Goal: Task Accomplishment & Management: Use online tool/utility

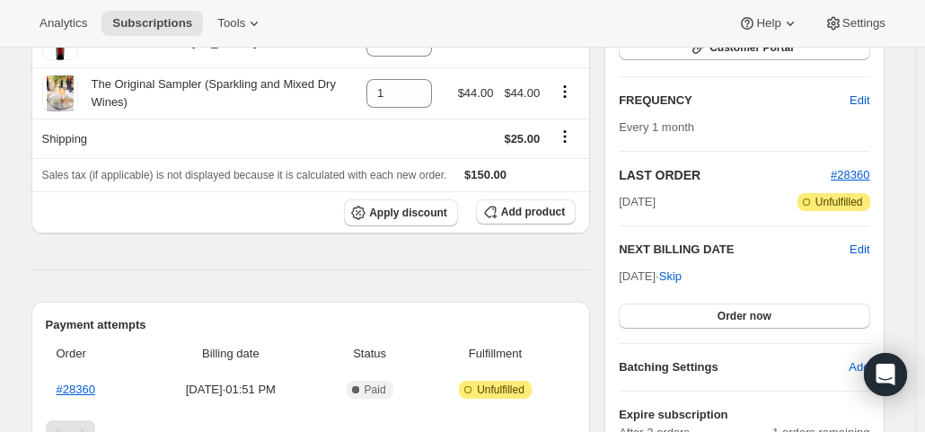
scroll to position [359, 0]
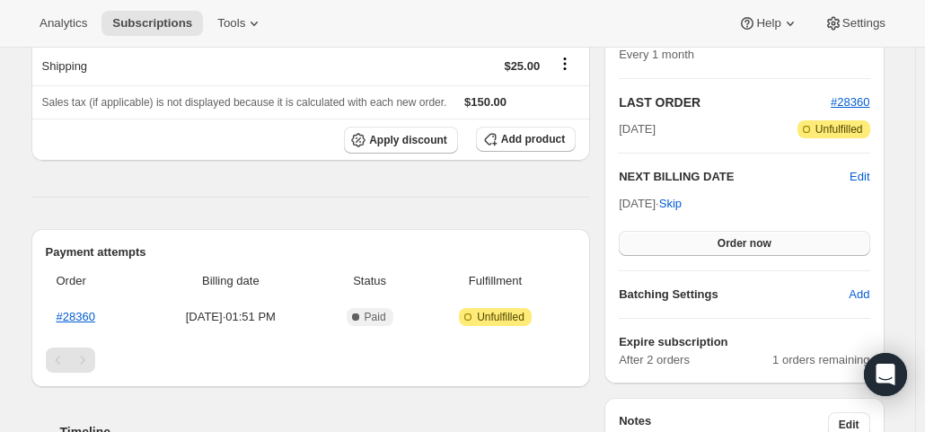
click at [763, 245] on span "Order now" at bounding box center [745, 243] width 54 height 14
click at [763, 245] on span "Click to confirm" at bounding box center [745, 243] width 82 height 14
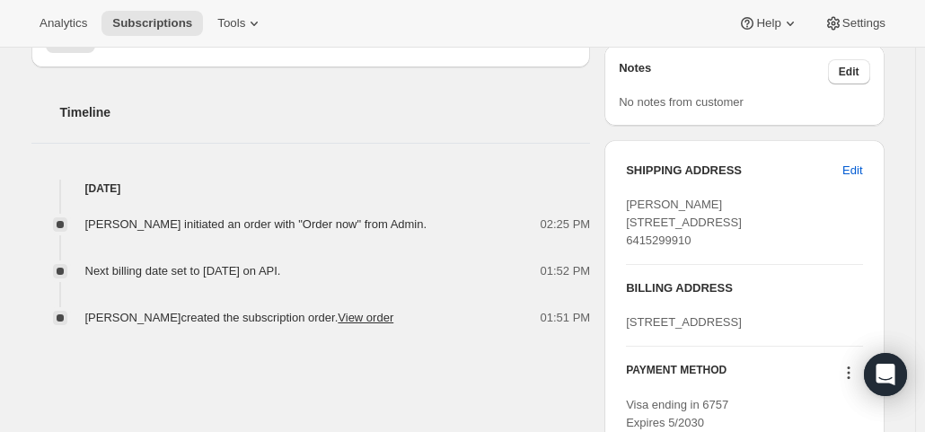
scroll to position [719, 0]
